Goal: Task Accomplishment & Management: Complete application form

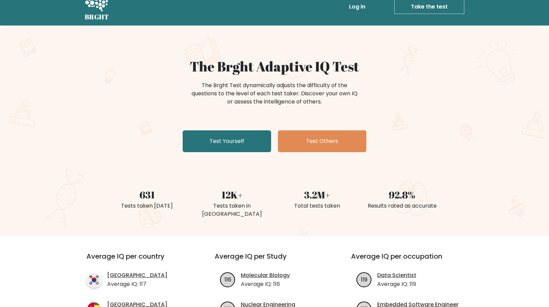
scroll to position [13, 0]
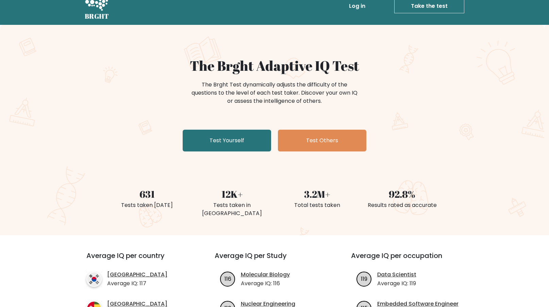
click at [220, 128] on div "The Brght Adaptive IQ Test The Brght Test dynamically adjusts the difficulty of…" at bounding box center [274, 105] width 340 height 97
click at [219, 145] on link "Test Yourself" at bounding box center [227, 140] width 88 height 22
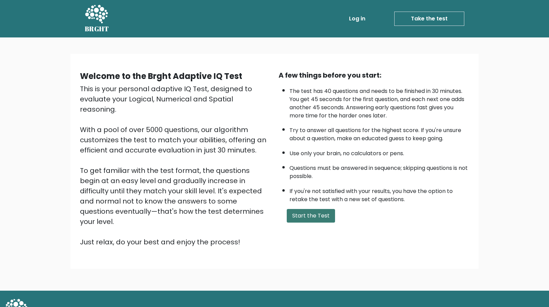
click at [304, 217] on button "Start the Test" at bounding box center [311, 216] width 48 height 14
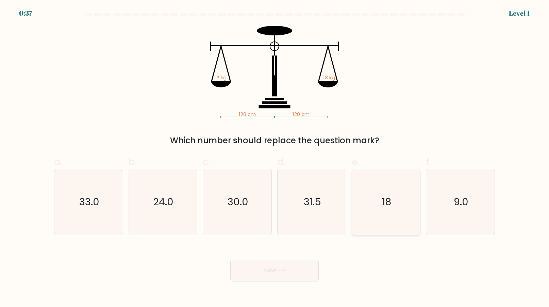
click at [368, 216] on icon "18" at bounding box center [386, 202] width 66 height 66
click at [275, 158] on input "e. 18" at bounding box center [274, 155] width 0 height 4
radio input "true"
click at [272, 270] on button "Next" at bounding box center [274, 270] width 88 height 22
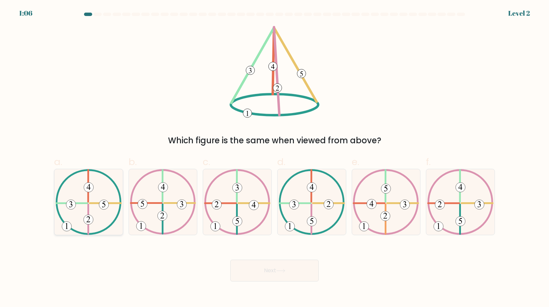
click at [100, 218] on icon at bounding box center [88, 202] width 66 height 66
click at [274, 158] on input "a." at bounding box center [274, 155] width 0 height 4
radio input "true"
click at [240, 276] on button "Next" at bounding box center [274, 270] width 88 height 22
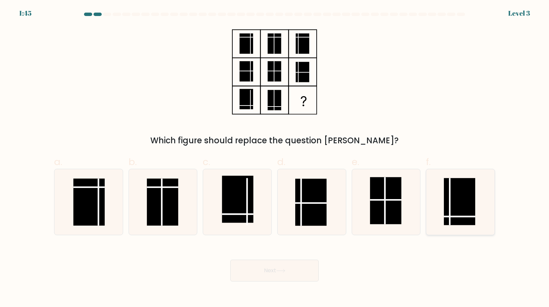
click at [449, 219] on line at bounding box center [449, 201] width 0 height 47
click at [275, 158] on input "f." at bounding box center [274, 155] width 0 height 4
radio input "true"
click at [255, 271] on button "Next" at bounding box center [274, 270] width 88 height 22
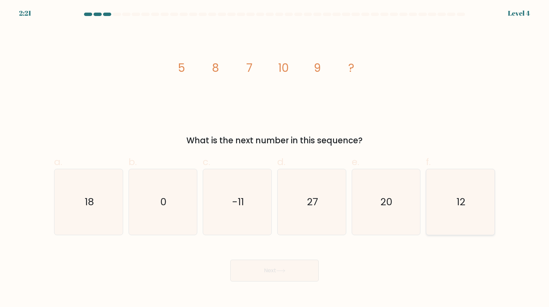
click at [444, 220] on icon "12" at bounding box center [460, 202] width 66 height 66
click at [275, 158] on input "f. 12" at bounding box center [274, 155] width 0 height 4
radio input "true"
click at [270, 265] on button "Next" at bounding box center [274, 270] width 88 height 22
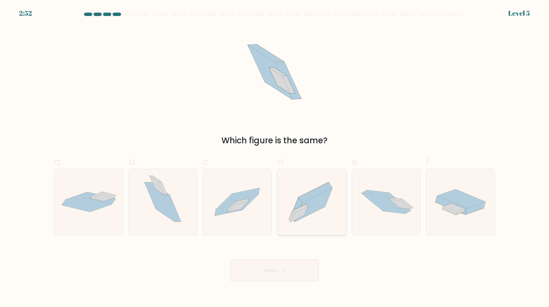
click at [310, 210] on icon at bounding box center [313, 205] width 37 height 34
click at [275, 158] on input "d." at bounding box center [274, 155] width 0 height 4
radio input "true"
click at [268, 262] on button "Next" at bounding box center [274, 270] width 88 height 22
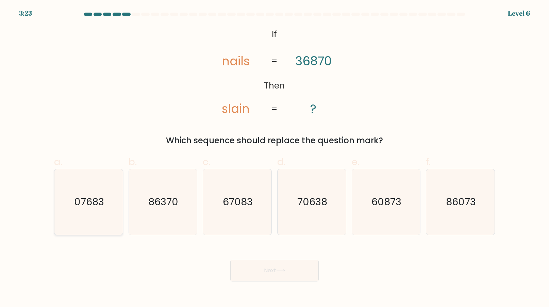
click at [93, 206] on text "07683" at bounding box center [89, 202] width 30 height 14
click at [274, 158] on input "a. 07683" at bounding box center [274, 155] width 0 height 4
radio input "true"
click at [271, 269] on button "Next" at bounding box center [274, 270] width 88 height 22
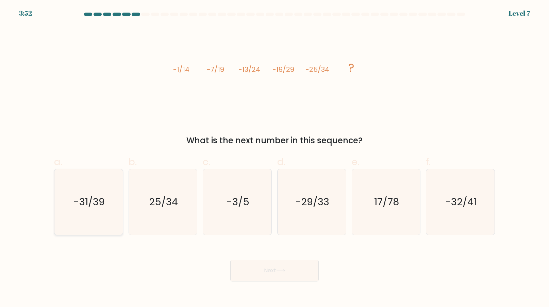
click at [104, 209] on icon "-31/39" at bounding box center [89, 202] width 66 height 66
click at [274, 158] on input "a. -31/39" at bounding box center [274, 155] width 0 height 4
radio input "true"
click at [277, 274] on button "Next" at bounding box center [274, 270] width 88 height 22
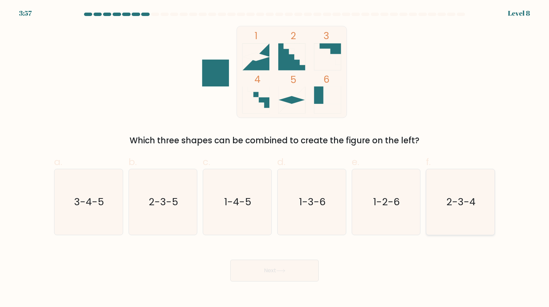
click at [454, 205] on text "2-3-4" at bounding box center [460, 202] width 29 height 14
click at [275, 158] on input "f. 2-3-4" at bounding box center [274, 155] width 0 height 4
radio input "true"
click at [267, 273] on button "Next" at bounding box center [274, 270] width 88 height 22
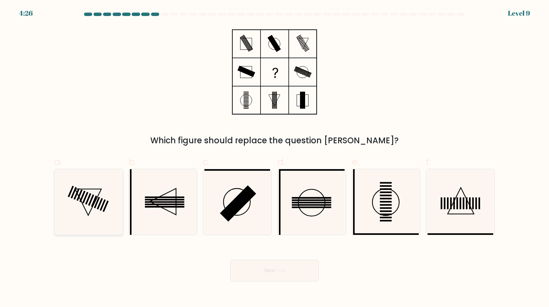
click at [109, 207] on icon at bounding box center [89, 202] width 66 height 66
click at [274, 158] on input "a." at bounding box center [274, 155] width 0 height 4
radio input "true"
click at [279, 273] on button "Next" at bounding box center [274, 270] width 88 height 22
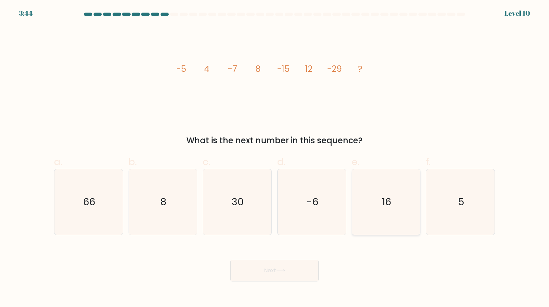
click at [400, 219] on icon "16" at bounding box center [386, 202] width 66 height 66
click at [275, 158] on input "e. 16" at bounding box center [274, 155] width 0 height 4
radio input "true"
click at [297, 267] on button "Next" at bounding box center [274, 270] width 88 height 22
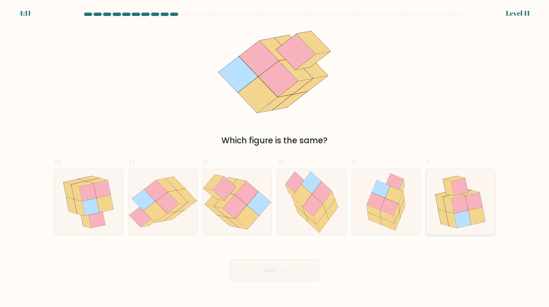
click at [465, 213] on icon at bounding box center [462, 219] width 17 height 18
click at [275, 158] on input "f." at bounding box center [274, 155] width 0 height 4
radio input "true"
click at [253, 271] on button "Next" at bounding box center [274, 270] width 88 height 22
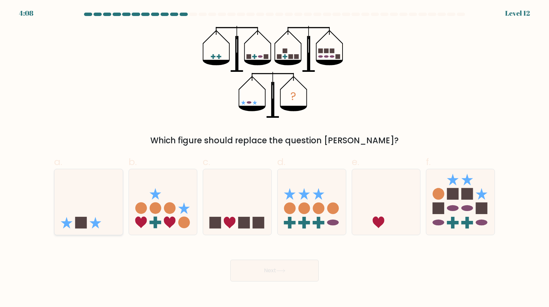
click at [72, 212] on icon at bounding box center [88, 201] width 68 height 56
click at [274, 158] on input "a." at bounding box center [274, 155] width 0 height 4
radio input "true"
click at [241, 273] on button "Next" at bounding box center [274, 270] width 88 height 22
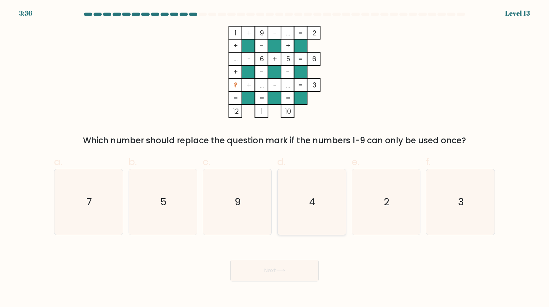
click at [311, 218] on icon "4" at bounding box center [312, 202] width 66 height 66
click at [275, 158] on input "d. 4" at bounding box center [274, 155] width 0 height 4
radio input "true"
click at [288, 268] on button "Next" at bounding box center [274, 270] width 88 height 22
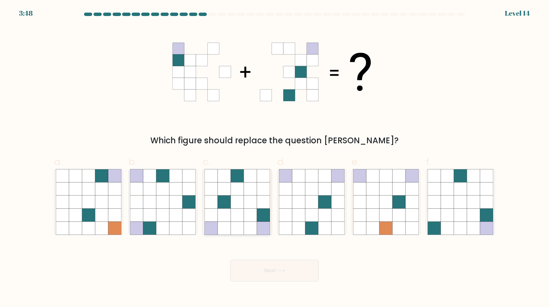
click at [245, 227] on icon at bounding box center [250, 227] width 13 height 13
click at [274, 158] on input "c." at bounding box center [274, 155] width 0 height 4
radio input "true"
click at [258, 266] on button "Next" at bounding box center [274, 270] width 88 height 22
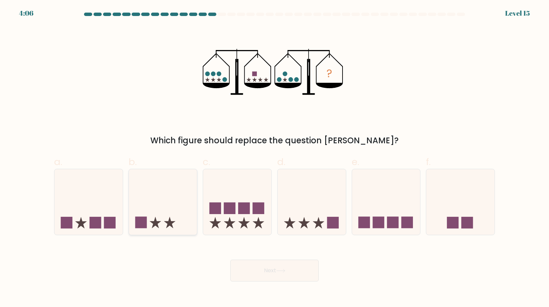
click at [143, 214] on icon at bounding box center [163, 201] width 68 height 56
click at [274, 158] on input "b." at bounding box center [274, 155] width 0 height 4
radio input "true"
click at [259, 272] on button "Next" at bounding box center [274, 270] width 88 height 22
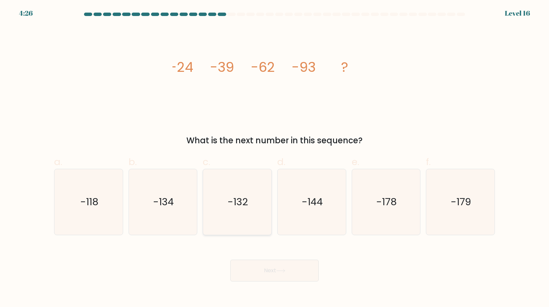
click at [209, 227] on icon "-132" at bounding box center [237, 202] width 66 height 66
click at [274, 158] on input "c. -132" at bounding box center [274, 155] width 0 height 4
radio input "true"
click at [237, 265] on button "Next" at bounding box center [274, 270] width 88 height 22
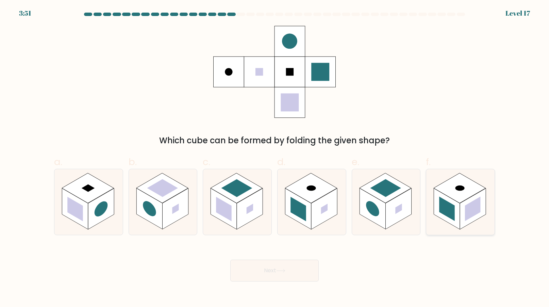
click at [476, 202] on rect at bounding box center [473, 208] width 16 height 24
click at [275, 158] on input "f." at bounding box center [274, 155] width 0 height 4
radio input "true"
click at [244, 272] on button "Next" at bounding box center [274, 270] width 88 height 22
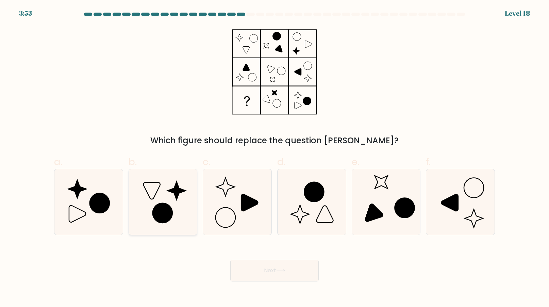
click at [165, 198] on icon at bounding box center [163, 202] width 66 height 66
click at [274, 158] on input "b." at bounding box center [274, 155] width 0 height 4
radio input "true"
click at [257, 268] on button "Next" at bounding box center [274, 270] width 88 height 22
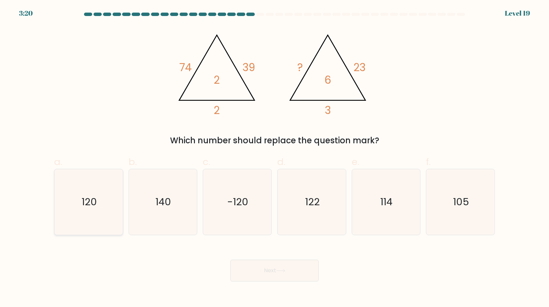
click at [54, 215] on div "120" at bounding box center [88, 202] width 69 height 66
click at [274, 158] on input "a. 120" at bounding box center [274, 155] width 0 height 4
radio input "true"
click at [252, 267] on button "Next" at bounding box center [274, 270] width 88 height 22
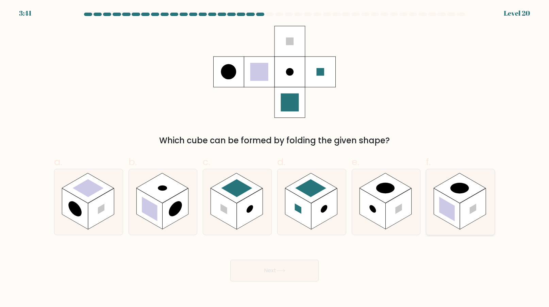
click at [453, 216] on rect at bounding box center [447, 208] width 16 height 24
click at [275, 158] on input "f." at bounding box center [274, 155] width 0 height 4
radio input "true"
click at [256, 277] on button "Next" at bounding box center [274, 270] width 88 height 22
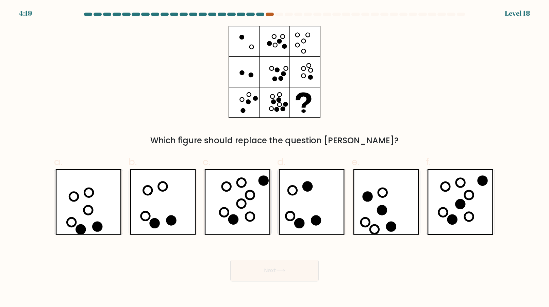
click at [270, 14] on div at bounding box center [269, 14] width 8 height 3
click at [247, 213] on icon at bounding box center [249, 216] width 8 height 8
click at [274, 158] on input "c." at bounding box center [274, 155] width 0 height 4
radio input "true"
click at [270, 271] on button "Next" at bounding box center [274, 270] width 88 height 22
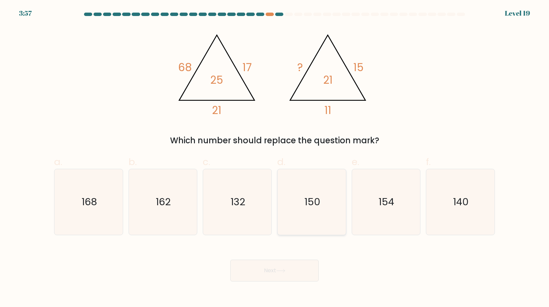
click at [318, 207] on text "150" at bounding box center [312, 202] width 16 height 14
click at [275, 158] on input "d. 150" at bounding box center [274, 155] width 0 height 4
radio input "true"
click at [271, 273] on button "Next" at bounding box center [274, 270] width 88 height 22
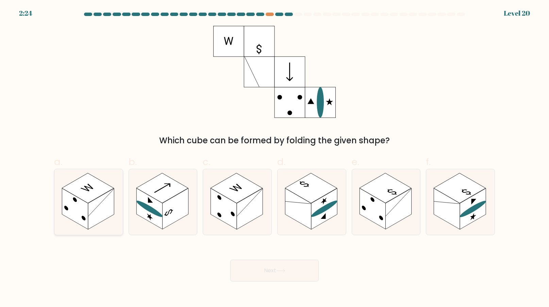
click at [87, 223] on rect at bounding box center [75, 208] width 26 height 41
click at [274, 158] on input "a." at bounding box center [274, 155] width 0 height 4
radio input "true"
click at [235, 264] on button "Next" at bounding box center [274, 270] width 88 height 22
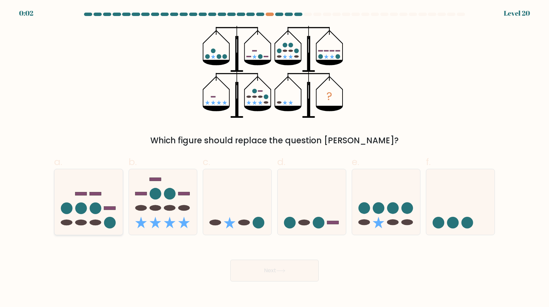
click at [87, 196] on icon at bounding box center [88, 201] width 68 height 56
click at [274, 158] on input "a." at bounding box center [274, 155] width 0 height 4
radio input "true"
click at [252, 266] on button "Next" at bounding box center [274, 270] width 88 height 22
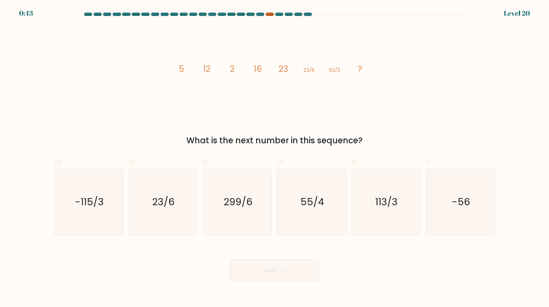
click at [268, 14] on div at bounding box center [269, 14] width 8 height 3
click at [266, 13] on div at bounding box center [269, 14] width 8 height 3
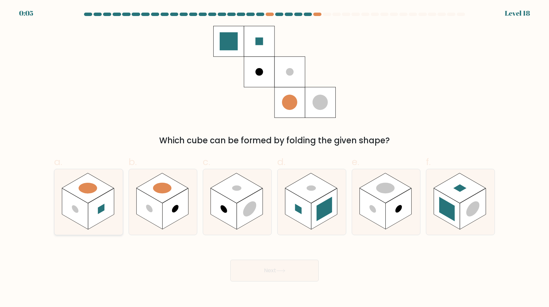
click at [83, 205] on rect at bounding box center [75, 208] width 26 height 41
click at [274, 158] on input "a." at bounding box center [274, 155] width 0 height 4
radio input "true"
click at [279, 267] on button "Next" at bounding box center [274, 270] width 88 height 22
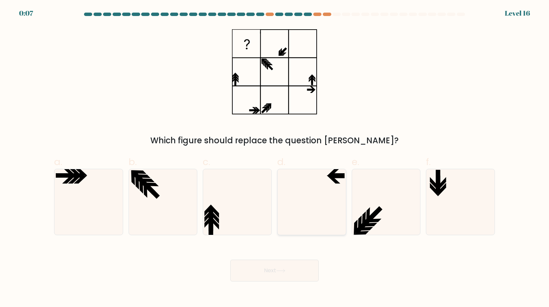
click at [330, 228] on icon at bounding box center [312, 202] width 66 height 66
click at [275, 158] on input "d." at bounding box center [274, 155] width 0 height 4
radio input "true"
click at [278, 270] on icon at bounding box center [280, 270] width 9 height 4
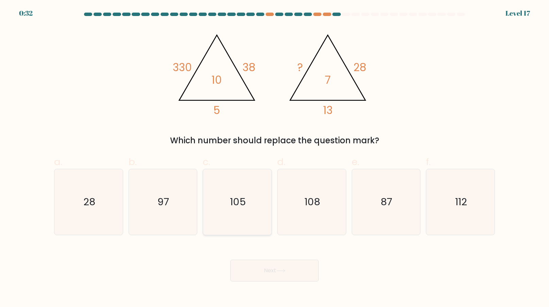
click at [220, 206] on icon "105" at bounding box center [237, 202] width 66 height 66
click at [274, 158] on input "c. 105" at bounding box center [274, 155] width 0 height 4
radio input "true"
click at [250, 264] on button "Next" at bounding box center [274, 270] width 88 height 22
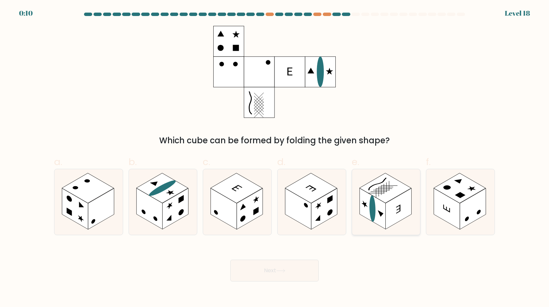
click at [383, 214] on rect at bounding box center [372, 208] width 26 height 41
click at [275, 158] on input "e." at bounding box center [274, 155] width 0 height 4
radio input "true"
click at [286, 276] on button "Next" at bounding box center [274, 270] width 88 height 22
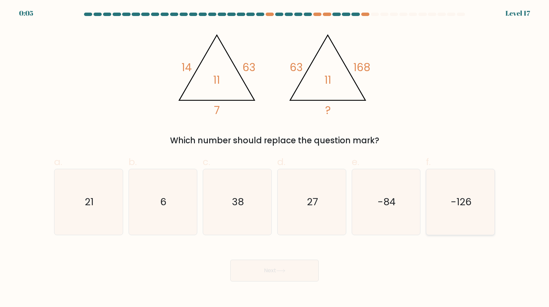
click at [467, 210] on icon "-126" at bounding box center [460, 202] width 66 height 66
click at [275, 158] on input "f. -126" at bounding box center [274, 155] width 0 height 4
radio input "true"
click at [384, 213] on icon "-84" at bounding box center [386, 202] width 66 height 66
click at [275, 158] on input "e. -84" at bounding box center [274, 155] width 0 height 4
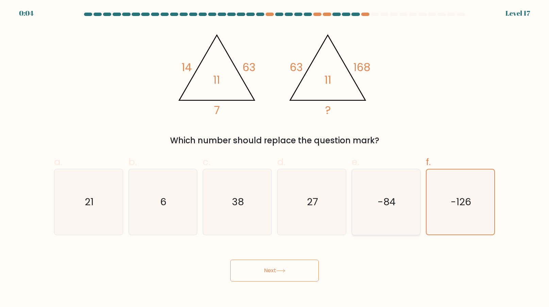
radio input "true"
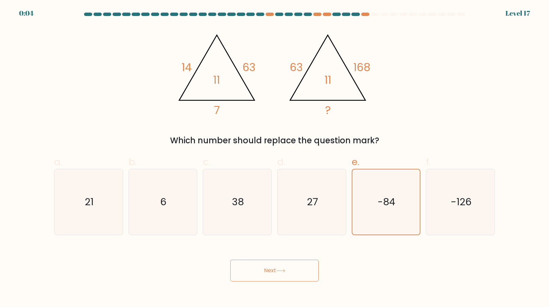
click at [285, 271] on icon at bounding box center [280, 270] width 9 height 4
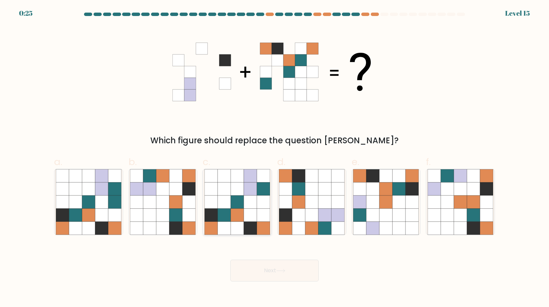
click at [246, 210] on icon at bounding box center [250, 214] width 13 height 13
click at [274, 158] on input "c." at bounding box center [274, 155] width 0 height 4
radio input "true"
click at [278, 270] on icon at bounding box center [280, 270] width 9 height 4
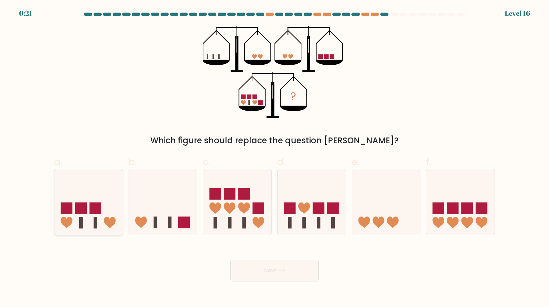
click at [96, 217] on rect at bounding box center [95, 222] width 4 height 12
click at [274, 158] on input "a." at bounding box center [274, 155] width 0 height 4
radio input "true"
click at [260, 270] on button "Next" at bounding box center [274, 270] width 88 height 22
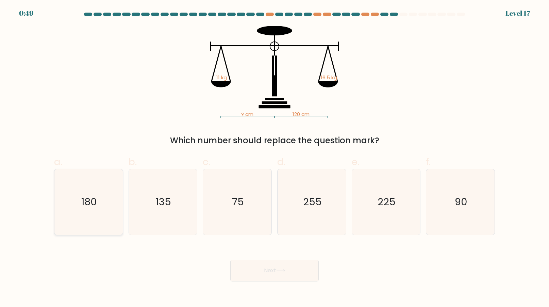
click at [104, 212] on icon "180" at bounding box center [89, 202] width 66 height 66
click at [274, 158] on input "a. 180" at bounding box center [274, 155] width 0 height 4
radio input "true"
click at [272, 270] on button "Next" at bounding box center [274, 270] width 88 height 22
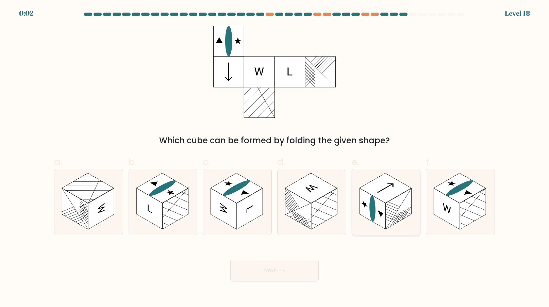
click at [397, 208] on rect at bounding box center [398, 208] width 26 height 41
click at [275, 158] on input "e." at bounding box center [274, 155] width 0 height 4
radio input "true"
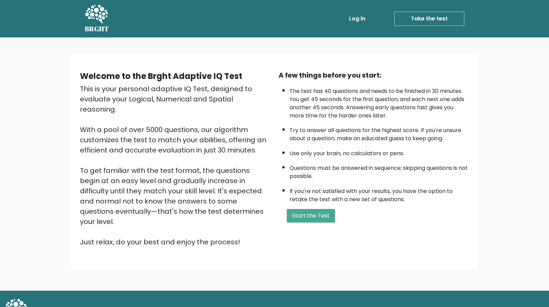
scroll to position [5, 0]
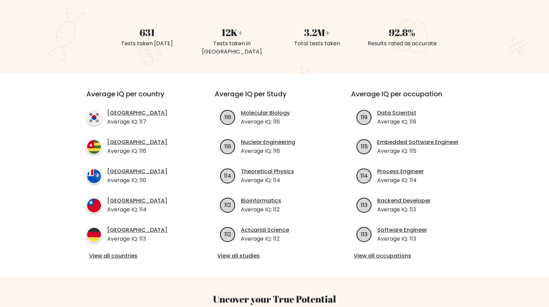
scroll to position [173, 0]
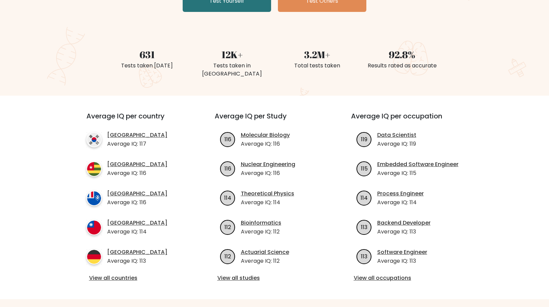
scroll to position [166, 0]
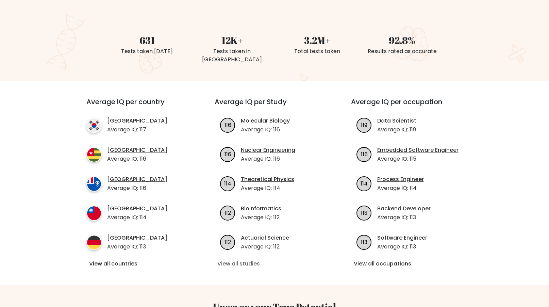
click at [250, 259] on link "View all studies" at bounding box center [274, 263] width 115 height 8
